Goal: Information Seeking & Learning: Learn about a topic

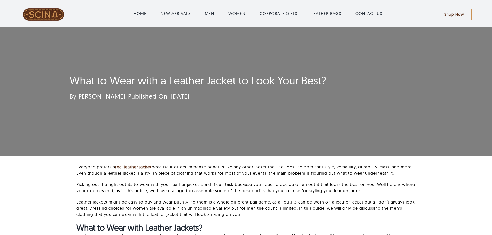
drag, startPoint x: 0, startPoint y: 0, endPoint x: 150, endPoint y: 32, distance: 153.0
click at [150, 32] on div "What to Wear with a Leather Jacket to Look Your Best? By [PERSON_NAME] Publishe…" at bounding box center [246, 91] width 367 height 129
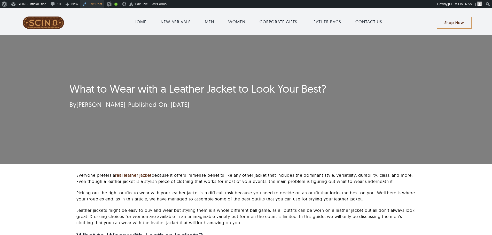
click at [92, 3] on link "Edit Post" at bounding box center [92, 4] width 24 height 8
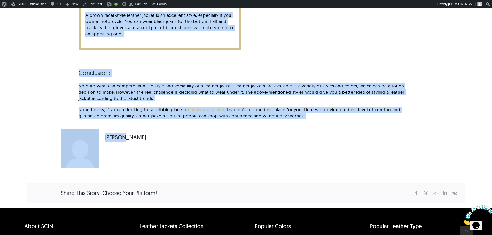
scroll to position [1060, 0]
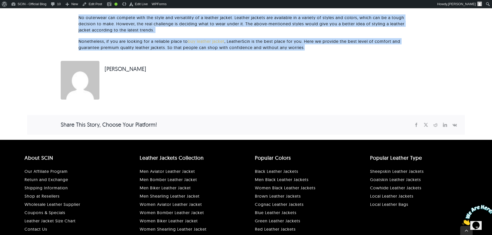
drag, startPoint x: 62, startPoint y: 87, endPoint x: 322, endPoint y: 53, distance: 262.4
copy div "What to Wear with a Leather Jacket to Look Your Best? By Adam S. Published On: …"
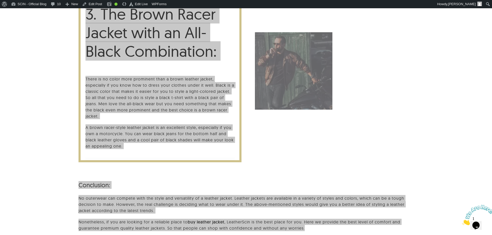
scroll to position [827, 0]
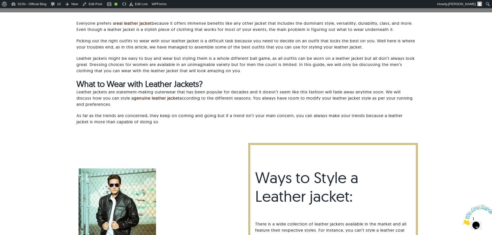
scroll to position [129, 0]
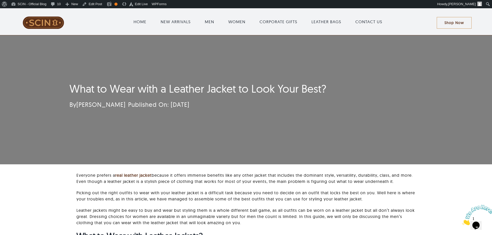
click at [152, 92] on h1 "What to Wear with a Leather Jacket to Look Your Best?" at bounding box center [216, 88] width 292 height 13
click at [154, 88] on h1 "What to Wear with a Leather Jacket to Look Your Best?" at bounding box center [216, 88] width 292 height 13
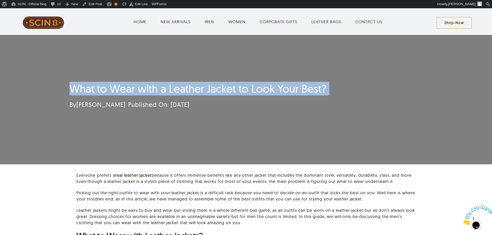
click at [154, 88] on h1 "What to Wear with a Leather Jacket to Look Your Best?" at bounding box center [216, 88] width 292 height 13
copy div "What to Wear with a Leather Jacket to Look Your Best?"
click at [142, 55] on div "What to Wear with a Leather Jacket to Look Your Best? By [PERSON_NAME] Publishe…" at bounding box center [246, 99] width 367 height 129
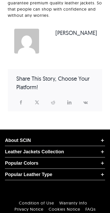
scroll to position [2146, 0]
